Goal: Communication & Community: Share content

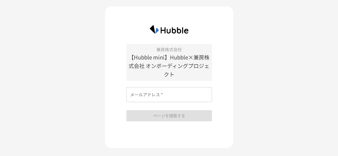
click at [167, 98] on input "メールアドレス   *" at bounding box center [170, 94] width 86 height 15
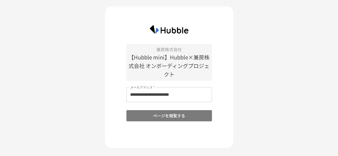
click at [180, 118] on button "ページを閲覧する" at bounding box center [170, 115] width 86 height 11
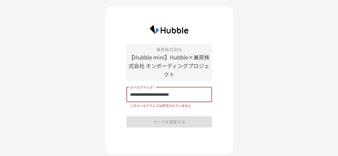
click at [186, 95] on input "**********" at bounding box center [170, 94] width 86 height 15
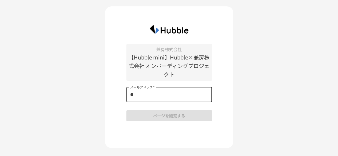
type input "*"
click at [162, 96] on input "メールアドレス   *" at bounding box center [170, 94] width 86 height 15
type input "**********"
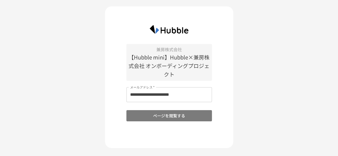
click at [169, 117] on button "ページを閲覧する" at bounding box center [170, 115] width 86 height 11
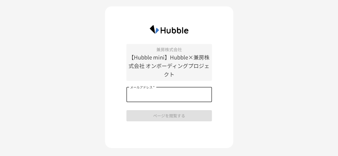
click at [184, 96] on input "メールアドレス   *" at bounding box center [170, 94] width 86 height 15
click at [157, 94] on input "メールアドレス   *" at bounding box center [170, 94] width 86 height 15
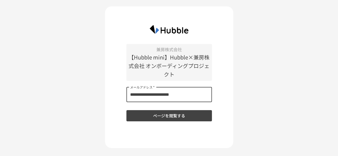
click at [175, 115] on button "ページを閲覧する" at bounding box center [170, 115] width 86 height 11
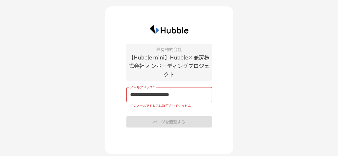
click at [187, 97] on input "**********" at bounding box center [170, 94] width 86 height 15
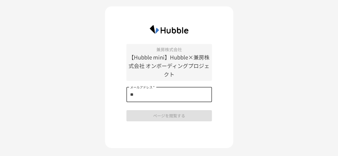
type input "*"
click at [178, 95] on input "メールアドレス   *" at bounding box center [170, 94] width 86 height 15
click at [252, 80] on div "兼房株式会社 【Hubble mini】Hubble×兼房株式会社 オンボーディングプロジェクト メールアドレス   * メールアドレス   * ページを閲覧…" at bounding box center [169, 84] width 338 height 169
click at [160, 93] on input "メールアドレス   *" at bounding box center [170, 94] width 86 height 15
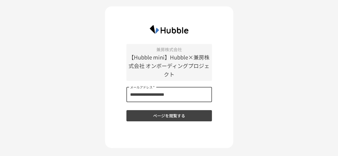
type input "**********"
click at [175, 120] on button "ページを閲覧する" at bounding box center [170, 115] width 86 height 11
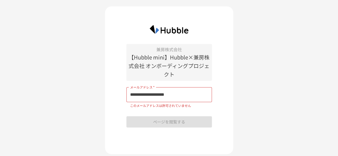
click at [147, 99] on input "**********" at bounding box center [170, 94] width 86 height 15
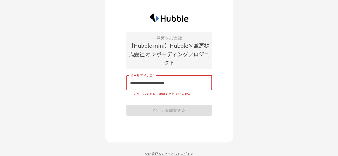
scroll to position [18, 0]
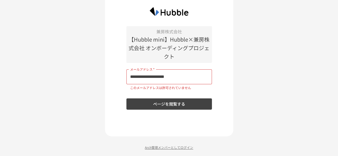
click at [179, 149] on p "Arch管理メンバーとしてログイン" at bounding box center [169, 147] width 128 height 5
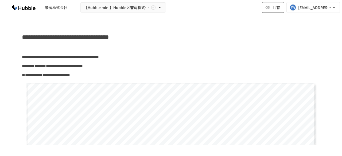
click at [265, 8] on button "共有" at bounding box center [273, 7] width 22 height 11
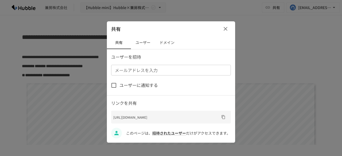
click at [138, 41] on button "ユーザー" at bounding box center [143, 42] width 24 height 13
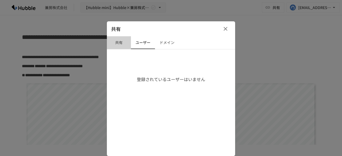
click at [118, 43] on button "共有" at bounding box center [119, 42] width 24 height 13
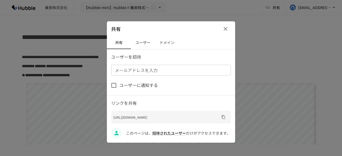
click at [149, 70] on input "メールアドレスを入力" at bounding box center [171, 70] width 116 height 7
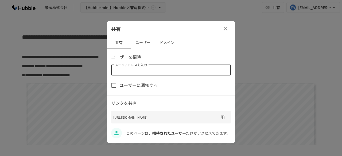
paste input "**********"
type input "**********"
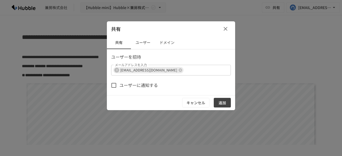
click at [223, 102] on button "追加" at bounding box center [222, 103] width 17 height 10
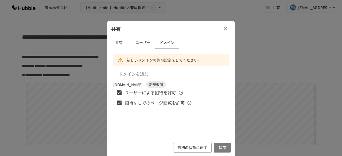
click at [224, 148] on button "保存" at bounding box center [222, 148] width 17 height 10
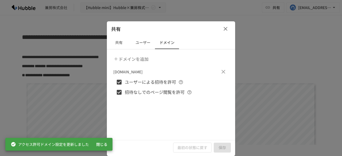
click at [228, 29] on icon "button" at bounding box center [226, 29] width 6 height 6
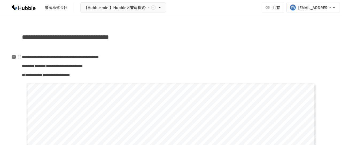
click at [229, 60] on p "**********" at bounding box center [171, 57] width 298 height 7
click at [274, 9] on span "共有" at bounding box center [276, 8] width 7 height 6
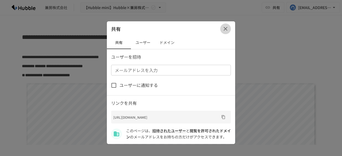
click at [227, 27] on icon "button" at bounding box center [226, 29] width 4 height 4
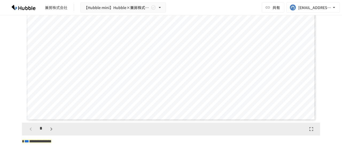
scroll to position [134, 0]
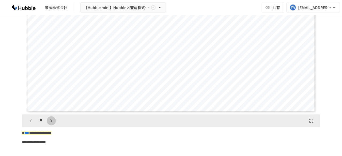
click at [48, 121] on icon "button" at bounding box center [51, 121] width 6 height 6
click at [53, 120] on button "button" at bounding box center [51, 121] width 9 height 9
click at [52, 122] on button "button" at bounding box center [51, 121] width 9 height 9
click at [51, 120] on icon "button" at bounding box center [51, 121] width 6 height 6
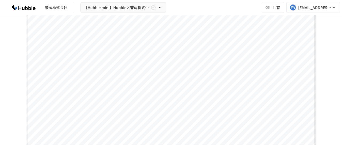
scroll to position [160, 0]
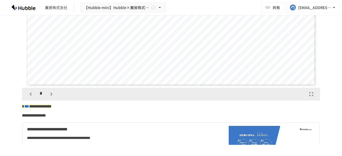
click at [51, 94] on icon "button" at bounding box center [51, 94] width 6 height 6
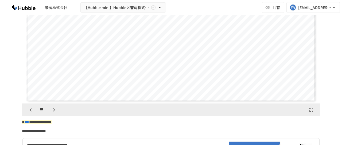
scroll to position [187, 0]
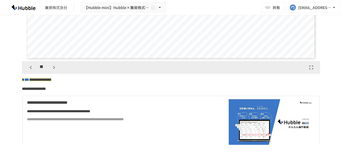
click at [30, 68] on icon "button" at bounding box center [31, 67] width 6 height 6
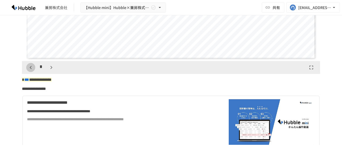
click at [30, 68] on icon "button" at bounding box center [31, 67] width 6 height 6
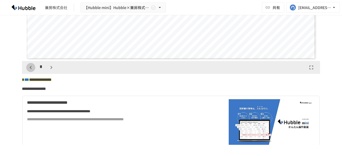
scroll to position [0, 0]
click at [30, 68] on div "*" at bounding box center [41, 67] width 30 height 9
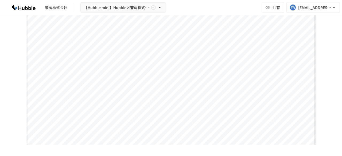
scroll to position [80, 0]
click at [266, 8] on icon "button" at bounding box center [268, 7] width 5 height 2
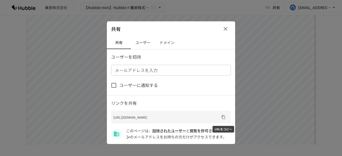
click at [224, 117] on icon "URLをコピー" at bounding box center [223, 117] width 4 height 4
click at [230, 27] on button "button" at bounding box center [225, 29] width 11 height 11
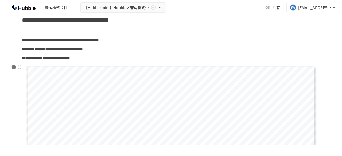
scroll to position [0, 0]
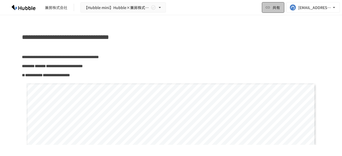
click at [281, 10] on button "共有" at bounding box center [273, 7] width 22 height 11
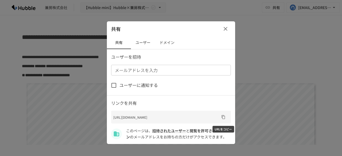
click at [225, 118] on icon "URLをコピー" at bounding box center [223, 117] width 4 height 4
click at [226, 29] on icon "button" at bounding box center [226, 29] width 6 height 6
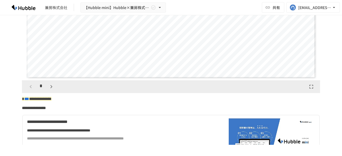
scroll to position [187, 0]
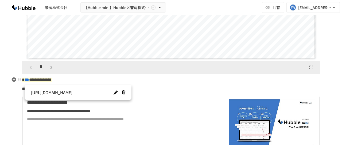
click at [29, 81] on span "***" at bounding box center [26, 80] width 5 height 4
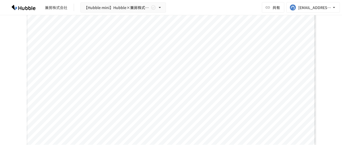
scroll to position [0, 0]
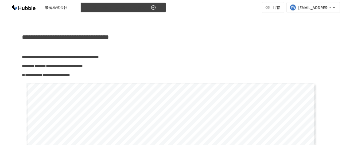
click at [163, 7] on button "【Hubble mini】Hubble×兼房株式会社 オンボーディングプロジェクト" at bounding box center [124, 7] width 86 height 10
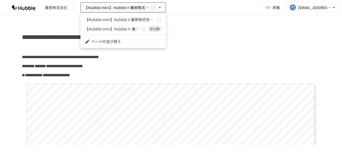
click at [183, 6] on div at bounding box center [171, 78] width 342 height 156
